Goal: Information Seeking & Learning: Understand process/instructions

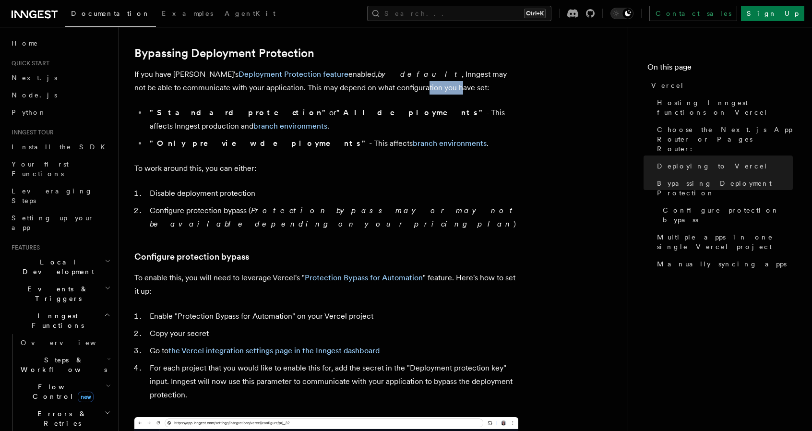
drag, startPoint x: 331, startPoint y: 88, endPoint x: 363, endPoint y: 91, distance: 31.9
click at [363, 91] on p "If you have Vercel's Deployment Protection feature enabled, by default , Innges…" at bounding box center [326, 81] width 384 height 27
drag, startPoint x: 177, startPoint y: 112, endPoint x: 243, endPoint y: 108, distance: 65.9
click at [243, 108] on li ""Standard protection" or "All deployments" - This affects Inngest production an…" at bounding box center [333, 119] width 372 height 27
drag, startPoint x: 328, startPoint y: 113, endPoint x: 348, endPoint y: 111, distance: 19.8
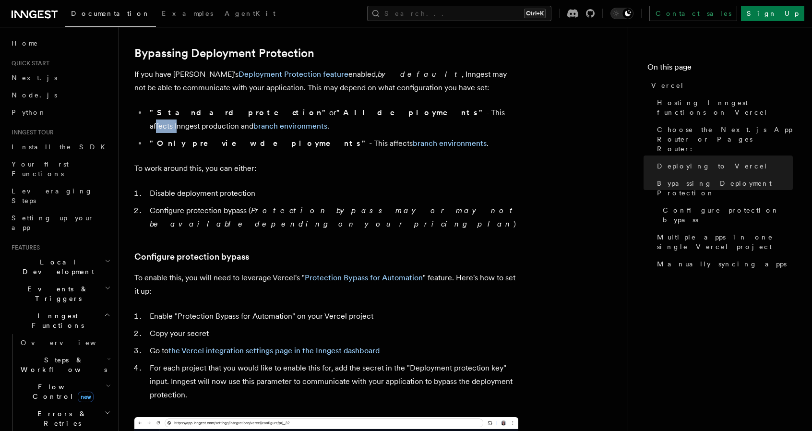
click at [348, 111] on li ""Standard protection" or "All deployments" - This affects Inngest production an…" at bounding box center [333, 119] width 372 height 27
drag, startPoint x: 372, startPoint y: 113, endPoint x: 377, endPoint y: 113, distance: 5.3
click at [377, 113] on li ""Standard protection" or "All deployments" - This affects Inngest production an…" at bounding box center [333, 119] width 372 height 27
click at [378, 109] on li ""Standard protection" or "All deployments" - This affects Inngest production an…" at bounding box center [333, 119] width 372 height 27
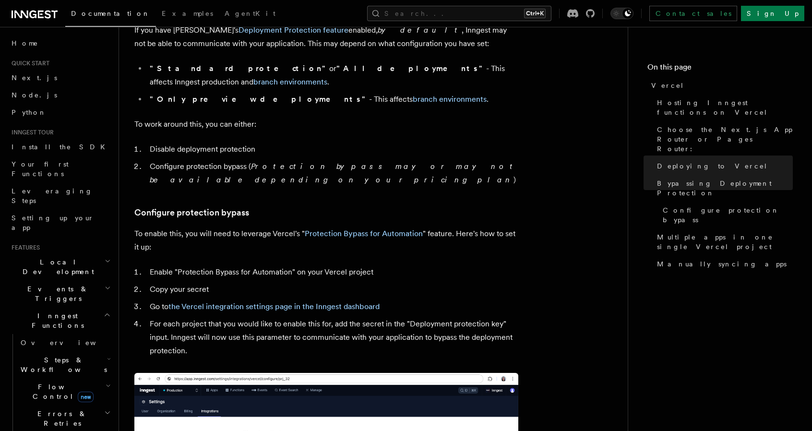
scroll to position [757, 0]
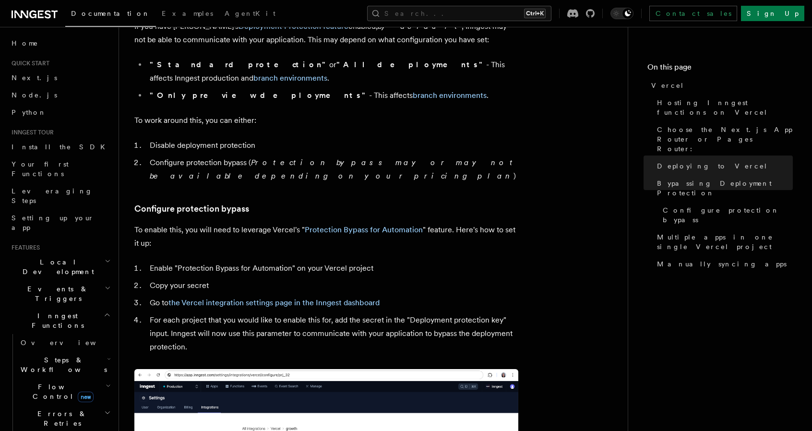
click at [211, 262] on li "Enable "Protection Bypass for Automation" on your Vercel project" at bounding box center [333, 268] width 372 height 13
click at [235, 262] on li "Enable "Protection Bypass for Automation" on your Vercel project" at bounding box center [333, 268] width 372 height 13
click at [270, 262] on li "Enable "Protection Bypass for Automation" on your Vercel project" at bounding box center [333, 268] width 372 height 13
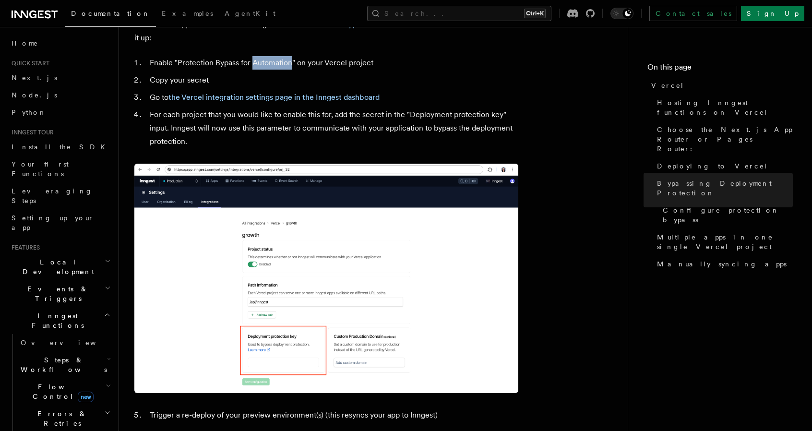
scroll to position [960, 0]
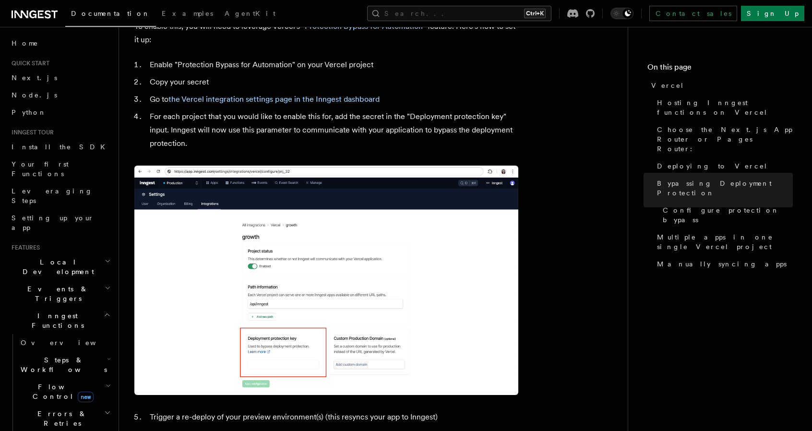
click at [196, 75] on li "Copy your secret" at bounding box center [333, 81] width 372 height 13
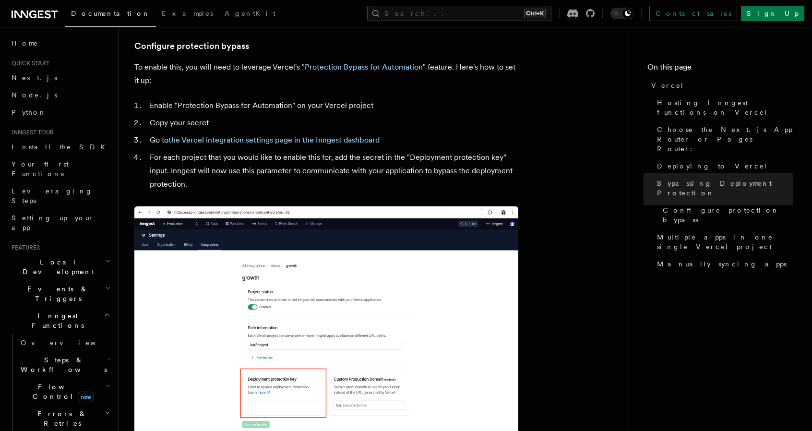
scroll to position [816, 0]
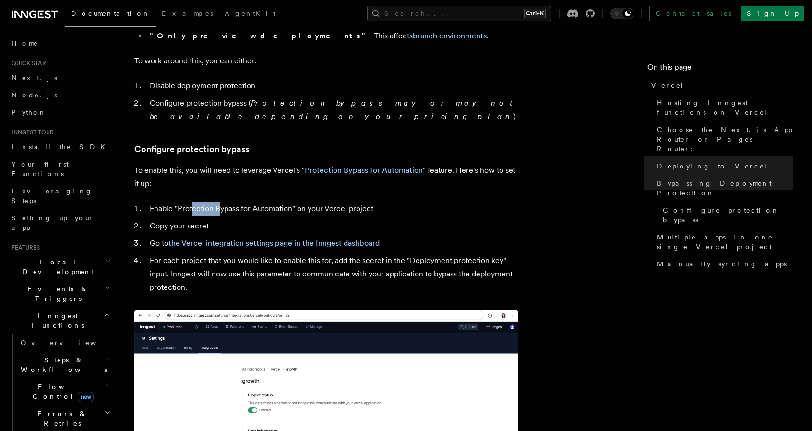
drag, startPoint x: 192, startPoint y: 182, endPoint x: 217, endPoint y: 180, distance: 25.0
click at [217, 202] on li "Enable "Protection Bypass for Automation" on your Vercel project" at bounding box center [333, 208] width 372 height 13
click at [266, 202] on li "Enable "Protection Bypass for Automation" on your Vercel project" at bounding box center [333, 208] width 372 height 13
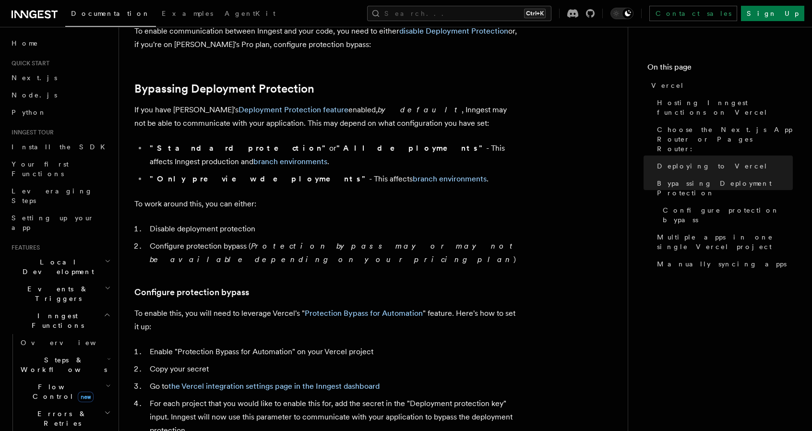
scroll to position [672, 0]
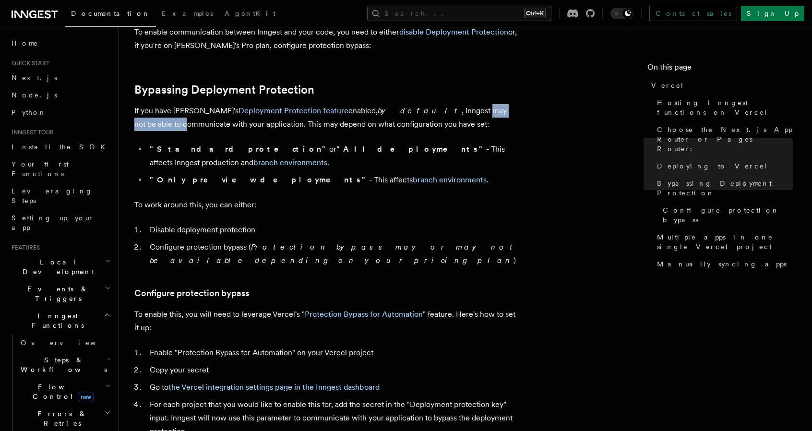
drag, startPoint x: 411, startPoint y: 111, endPoint x: 475, endPoint y: 110, distance: 64.3
click at [475, 110] on p "If you have Vercel's Deployment Protection feature enabled, by default , Innges…" at bounding box center [326, 117] width 384 height 27
drag, startPoint x: 177, startPoint y: 129, endPoint x: 249, endPoint y: 127, distance: 72.0
click at [249, 127] on p "If you have Vercel's Deployment Protection feature enabled, by default , Innges…" at bounding box center [326, 117] width 384 height 27
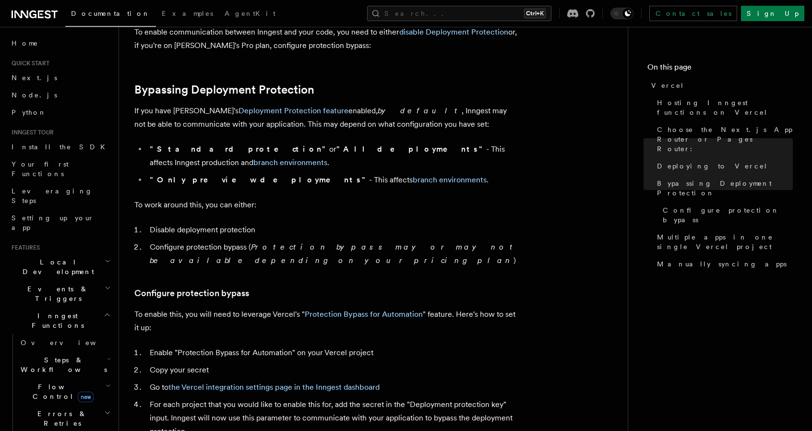
click at [267, 128] on p "If you have Vercel's Deployment Protection feature enabled, by default , Innges…" at bounding box center [326, 117] width 384 height 27
drag, startPoint x: 295, startPoint y: 128, endPoint x: 385, endPoint y: 124, distance: 89.9
click at [385, 124] on p "If you have Vercel's Deployment Protection feature enabled, by default , Innges…" at bounding box center [326, 117] width 384 height 27
drag, startPoint x: 229, startPoint y: 131, endPoint x: 345, endPoint y: 125, distance: 115.4
click at [345, 125] on p "If you have Vercel's Deployment Protection feature enabled, by default , Innges…" at bounding box center [326, 117] width 384 height 27
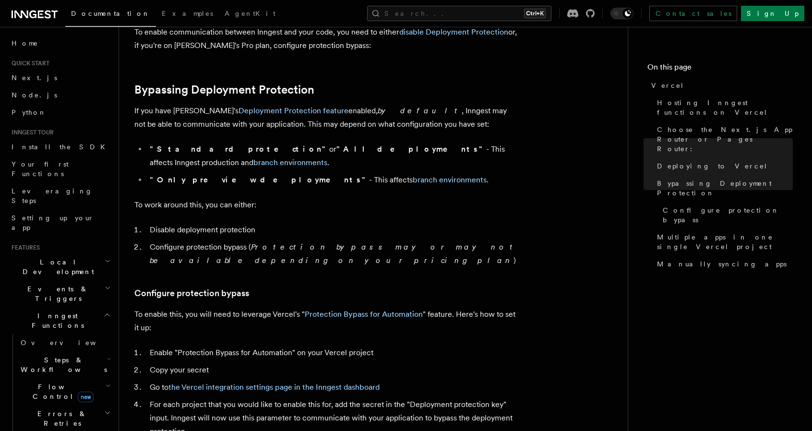
click at [257, 158] on ul ""Standard protection" or "All deployments" - This affects Inngest production an…" at bounding box center [326, 165] width 384 height 44
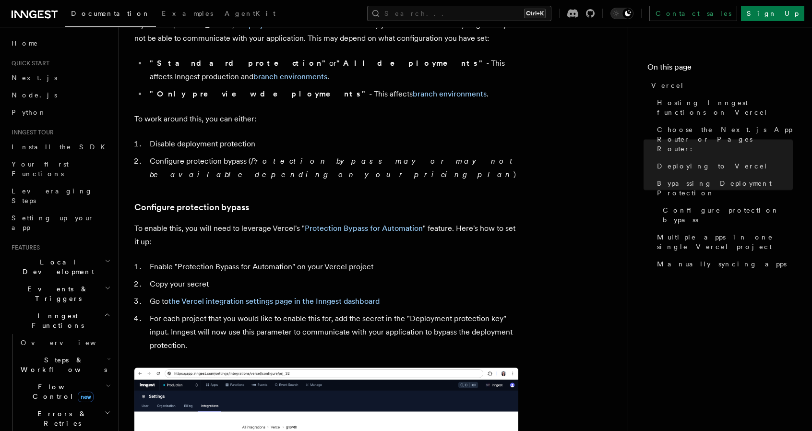
scroll to position [768, 0]
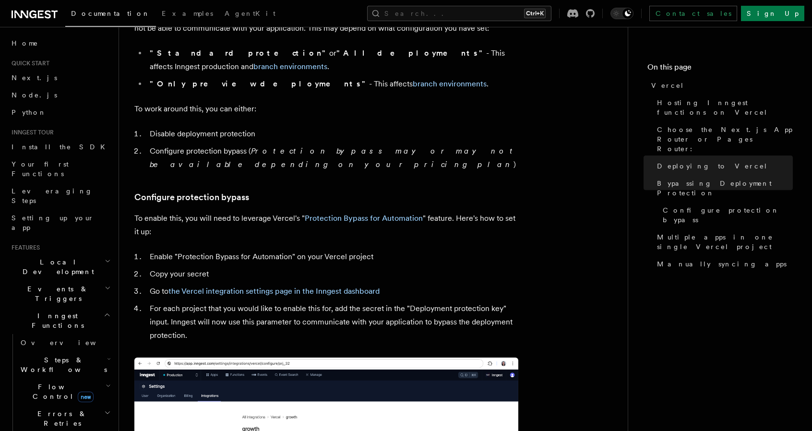
click at [192, 250] on li "Enable "Protection Bypass for Automation" on your Vercel project" at bounding box center [333, 256] width 372 height 13
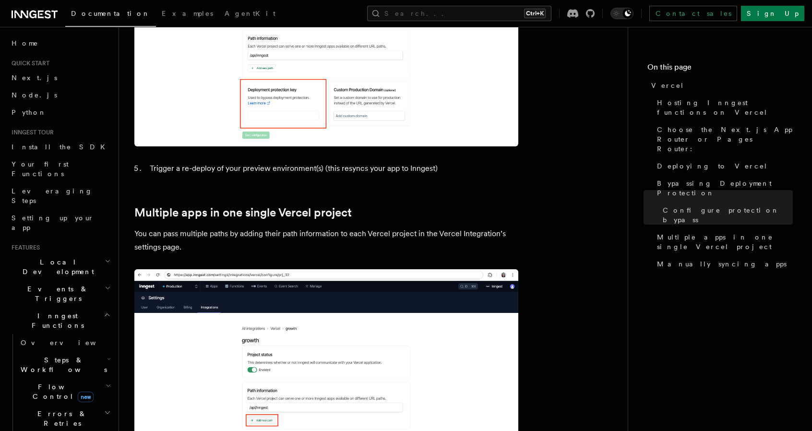
scroll to position [1200, 0]
